Goal: Information Seeking & Learning: Learn about a topic

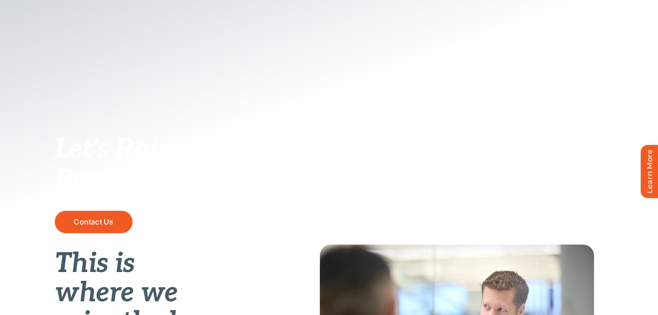
scroll to position [320, 0]
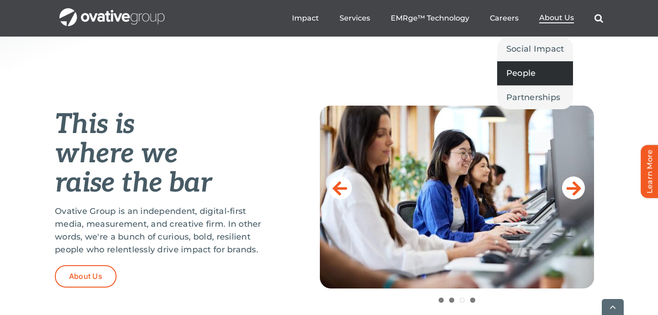
click at [523, 74] on span "People" at bounding box center [521, 73] width 30 height 13
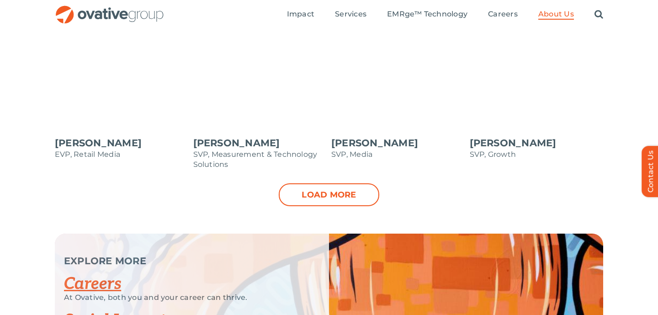
scroll to position [895, 0]
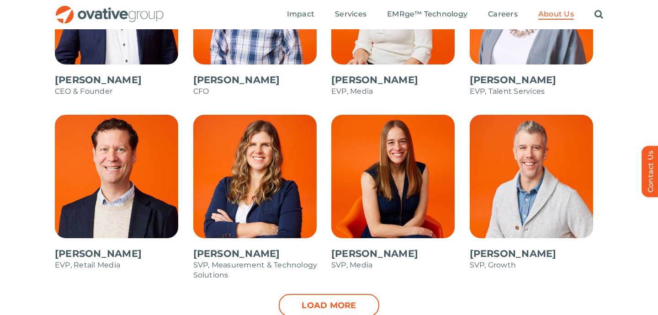
click at [522, 148] on span at bounding box center [536, 197] width 134 height 164
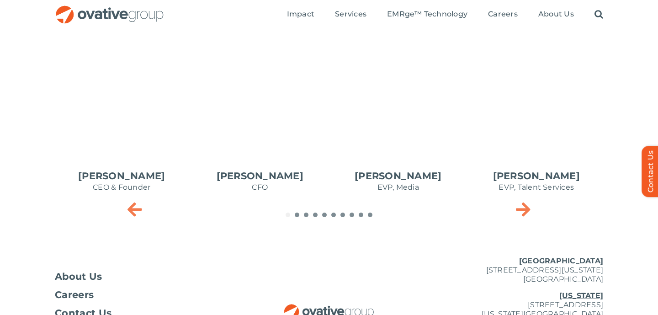
scroll to position [430, 0]
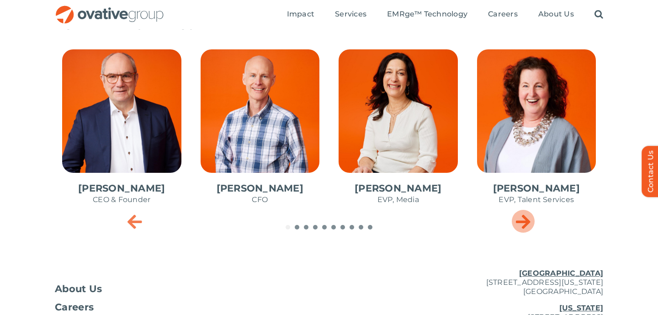
click at [527, 224] on icon "Next slide" at bounding box center [523, 221] width 15 height 18
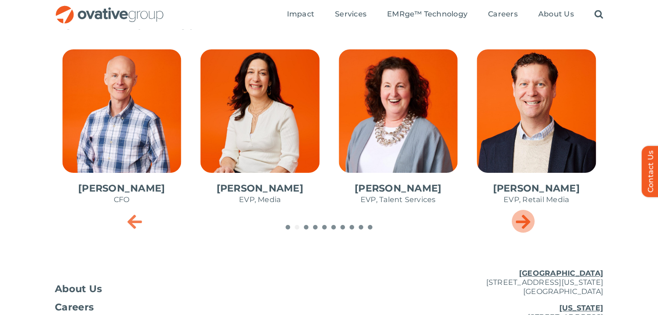
click at [527, 224] on icon "Next slide" at bounding box center [523, 221] width 15 height 18
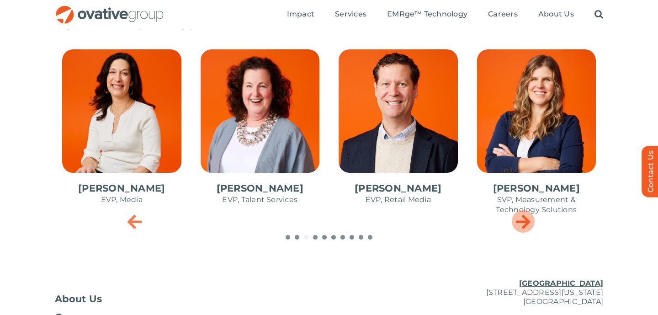
click at [527, 224] on icon "Next slide" at bounding box center [523, 221] width 15 height 18
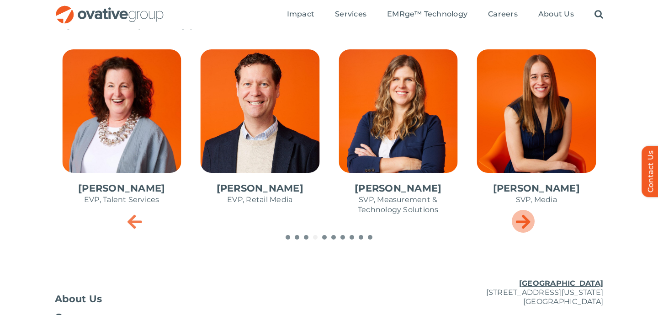
click at [527, 224] on icon "Next slide" at bounding box center [523, 221] width 15 height 18
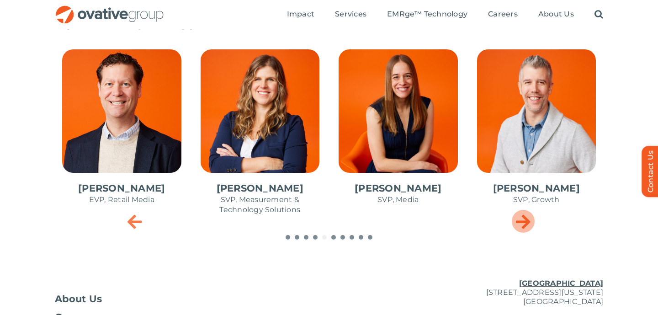
click at [527, 224] on icon "Next slide" at bounding box center [523, 221] width 15 height 18
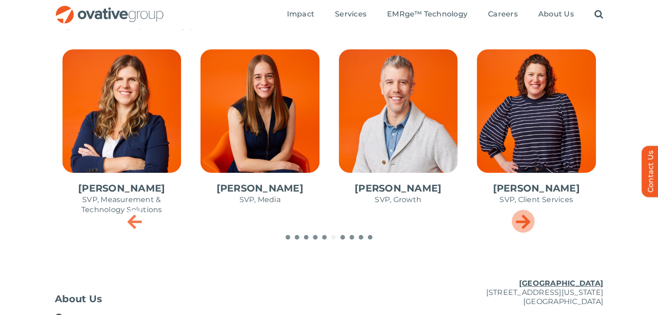
click at [527, 224] on icon "Next slide" at bounding box center [523, 221] width 15 height 18
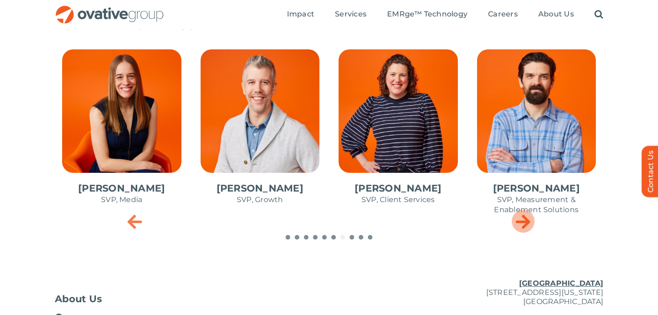
click at [527, 224] on icon "Next slide" at bounding box center [523, 221] width 15 height 18
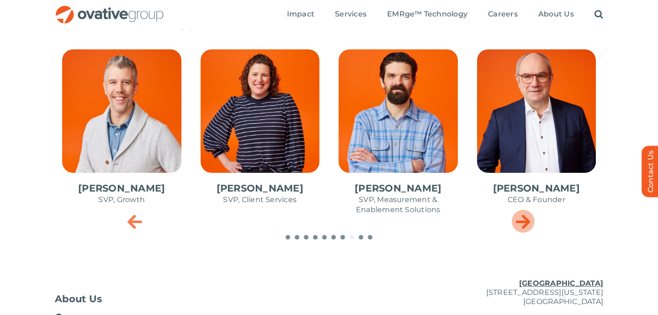
click at [527, 224] on icon "Next slide" at bounding box center [523, 221] width 15 height 18
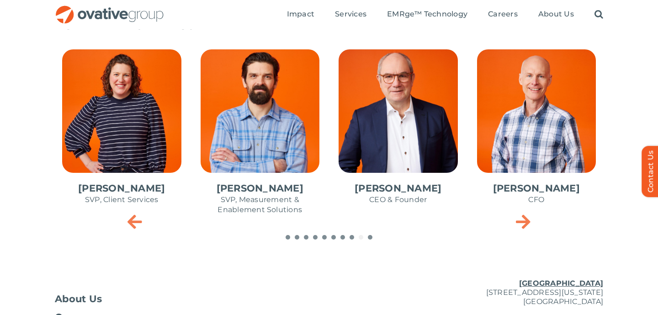
click at [394, 122] on span "1 / 10" at bounding box center [398, 131] width 134 height 179
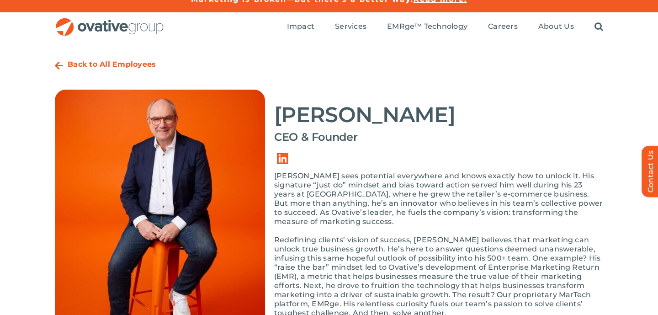
scroll to position [13, 0]
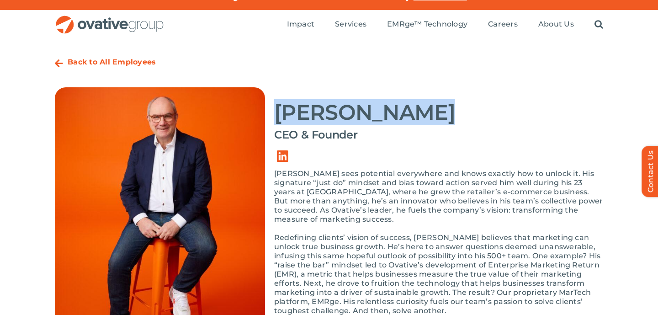
drag, startPoint x: 421, startPoint y: 112, endPoint x: 279, endPoint y: 113, distance: 142.5
click at [279, 113] on h2 "Dale Nitschke" at bounding box center [438, 112] width 329 height 23
copy h2 "Dale Nitschke"
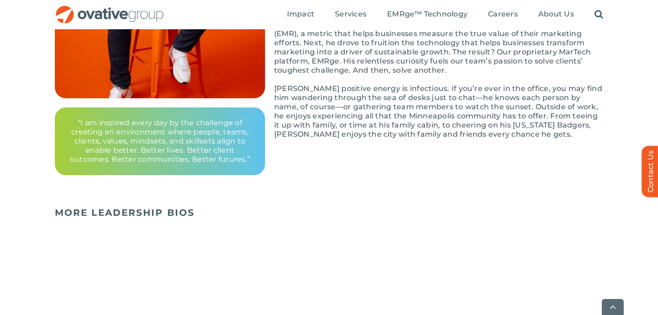
scroll to position [272, 0]
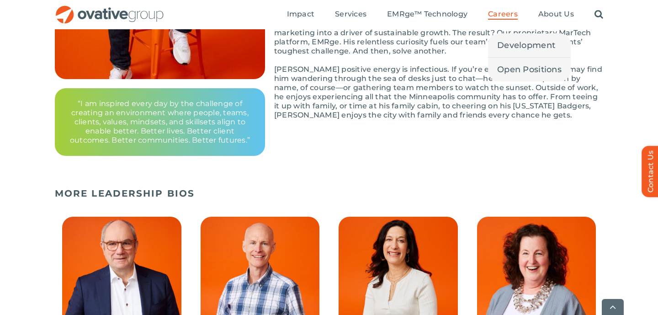
click at [505, 11] on span "Careers" at bounding box center [503, 14] width 30 height 9
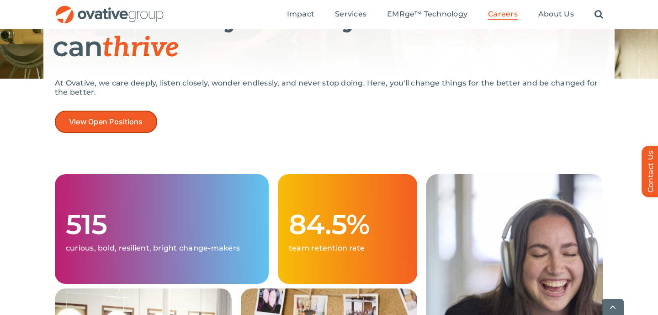
click at [105, 121] on span "View Open Positions" at bounding box center [106, 121] width 74 height 9
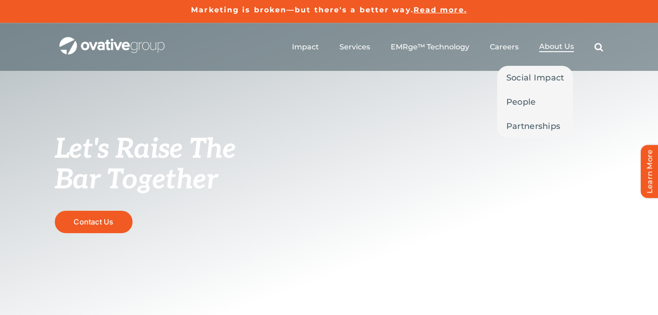
click at [549, 46] on span "About Us" at bounding box center [556, 46] width 35 height 9
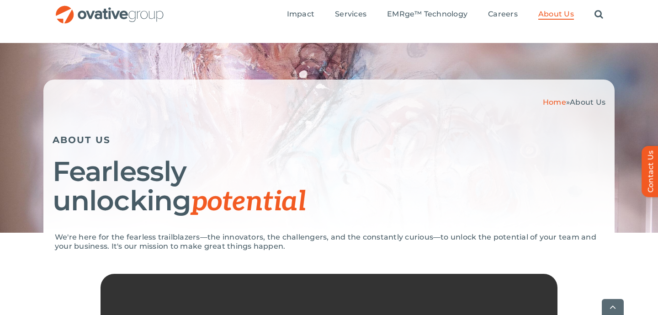
scroll to position [535, 0]
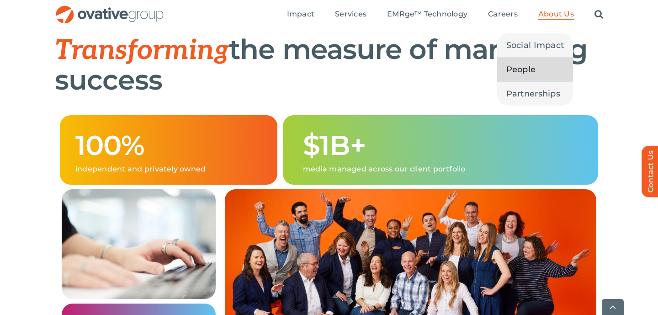
click at [528, 67] on span "People" at bounding box center [521, 69] width 30 height 13
click at [516, 68] on span "People" at bounding box center [521, 69] width 30 height 13
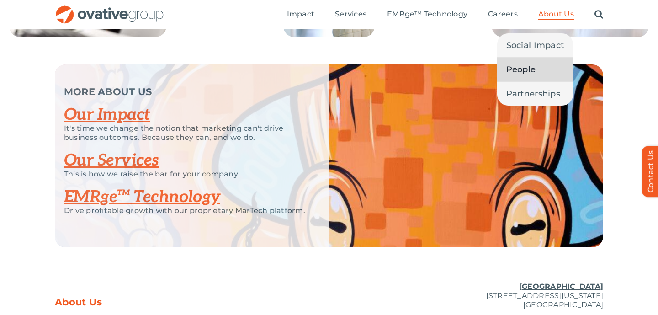
scroll to position [1886, 0]
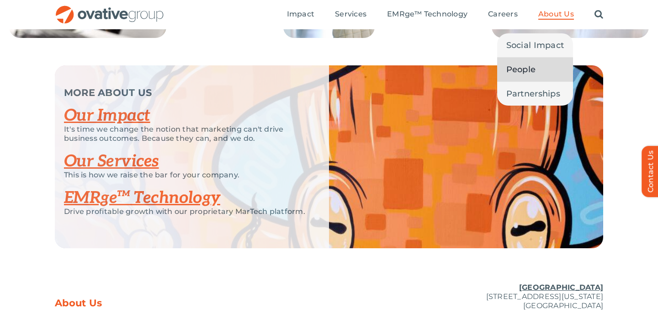
click at [520, 71] on span "People" at bounding box center [521, 69] width 30 height 13
click at [521, 70] on span "People" at bounding box center [521, 69] width 30 height 13
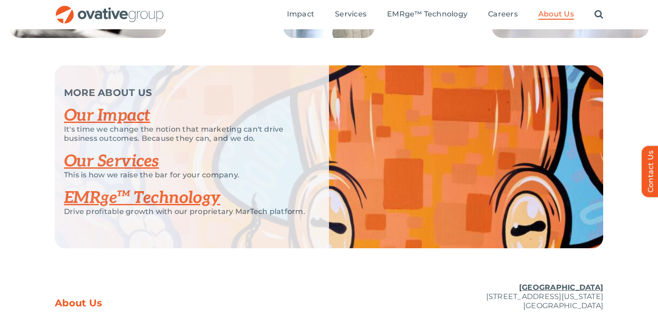
click at [32, 182] on div "MORE ABOUT US Our Impact It's time we change the notion that marketing can't dr…" at bounding box center [329, 156] width 658 height 183
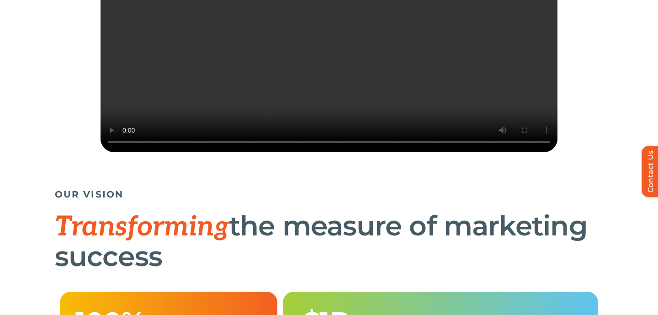
scroll to position [0, 0]
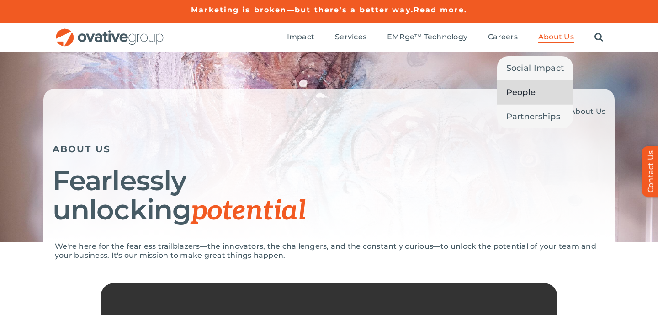
click at [524, 92] on span "People" at bounding box center [521, 92] width 30 height 13
click at [506, 91] on link "People" at bounding box center [535, 92] width 76 height 24
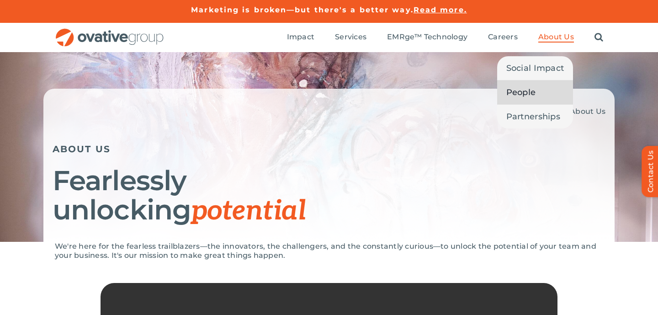
click at [548, 93] on link "People" at bounding box center [535, 92] width 76 height 24
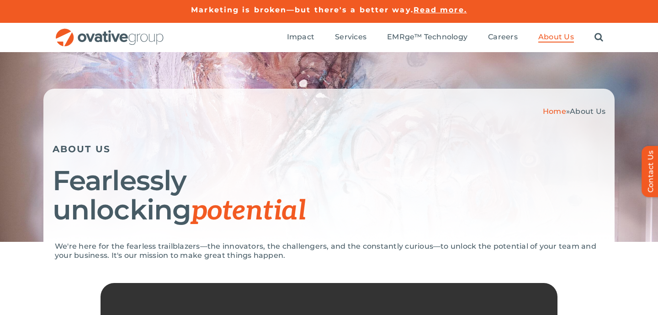
click at [545, 172] on h1 "Fearlessly unlocking potential" at bounding box center [329, 196] width 553 height 60
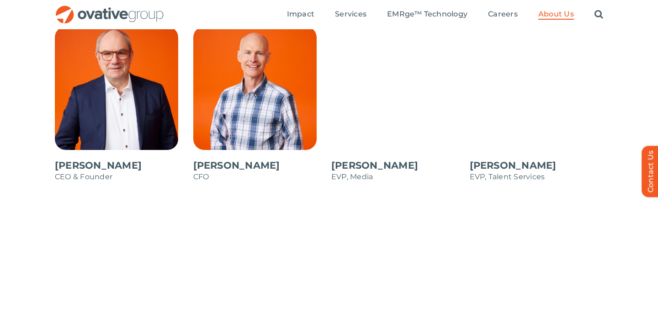
scroll to position [808, 0]
